Goal: Task Accomplishment & Management: Use online tool/utility

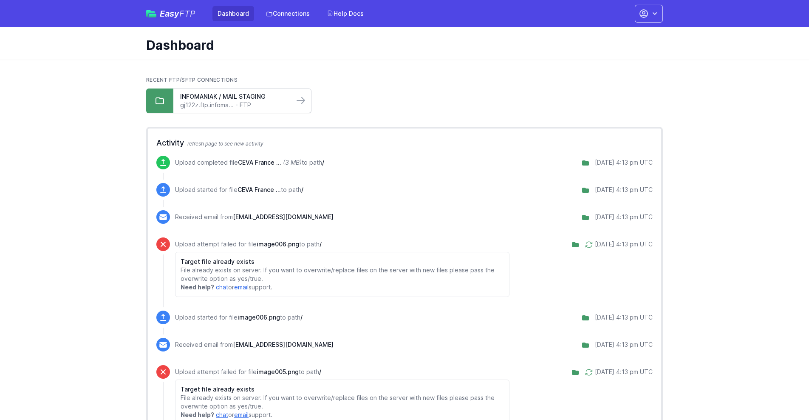
click at [280, 102] on link "gj122z.ftp.infoma... - FTP" at bounding box center [233, 105] width 107 height 9
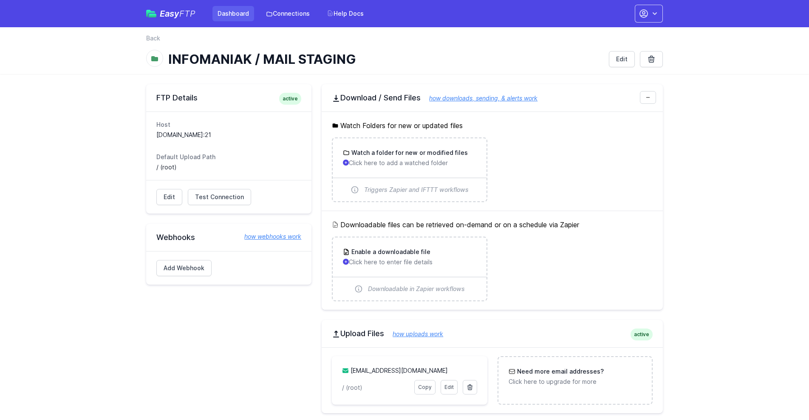
click at [238, 11] on link "Dashboard" at bounding box center [234, 13] width 42 height 15
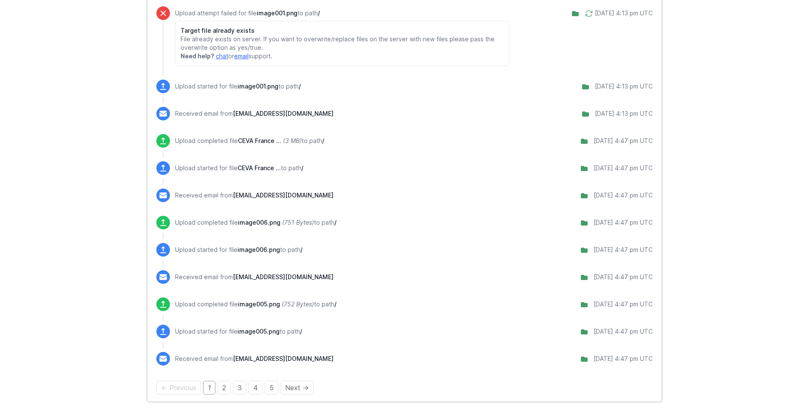
scroll to position [868, 0]
click at [227, 388] on link "2" at bounding box center [224, 387] width 13 height 14
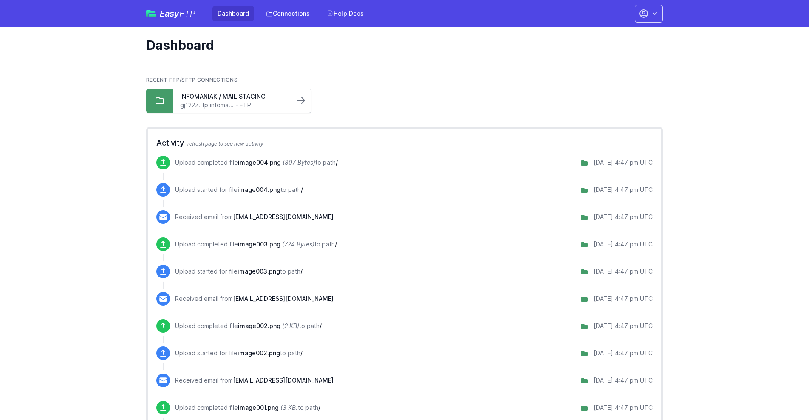
click at [294, 101] on link at bounding box center [301, 101] width 14 height 14
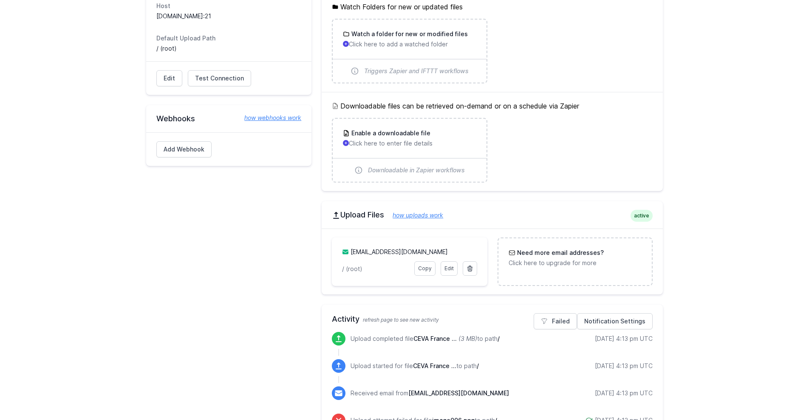
scroll to position [119, 0]
click at [423, 267] on link "Copy" at bounding box center [424, 267] width 21 height 14
